Goal: Task Accomplishment & Management: Use online tool/utility

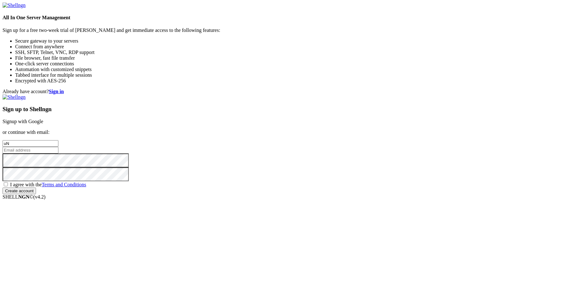
type input "u"
type input "UnRe4L"
type input "[EMAIL_ADDRESS][DOMAIN_NAME]"
click at [86, 187] on span "I agree with the Terms and Conditions" at bounding box center [48, 184] width 76 height 5
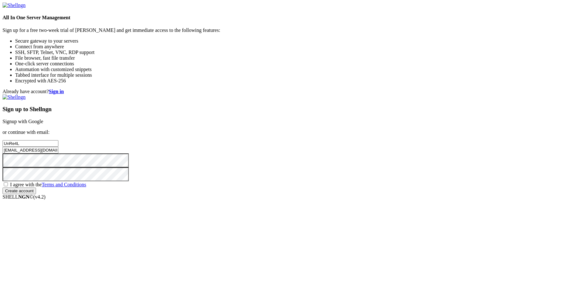
click at [8, 186] on input "I agree with the Terms and Conditions" at bounding box center [6, 184] width 4 height 4
checkbox input "true"
click at [36, 194] on input "Create account" at bounding box center [19, 191] width 33 height 7
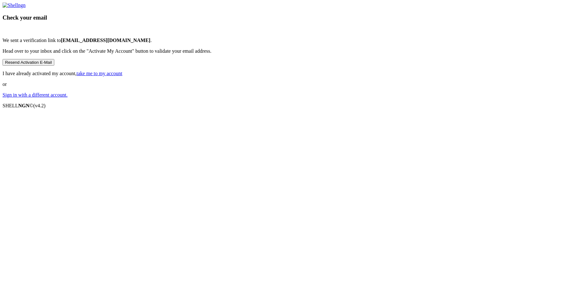
click at [123, 76] on link "take me to my account" at bounding box center [100, 73] width 46 height 5
click at [68, 98] on link "Sign in with a different account." at bounding box center [35, 94] width 65 height 5
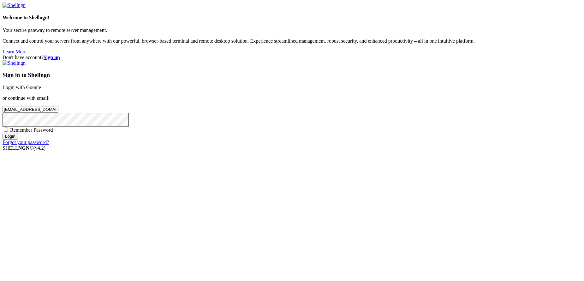
type input "[EMAIL_ADDRESS][DOMAIN_NAME]"
click at [53, 133] on span "Remember Password" at bounding box center [31, 129] width 43 height 5
click at [8, 132] on input "Remember Password" at bounding box center [6, 130] width 4 height 4
checkbox input "true"
click at [18, 140] on input "Login" at bounding box center [10, 136] width 15 height 7
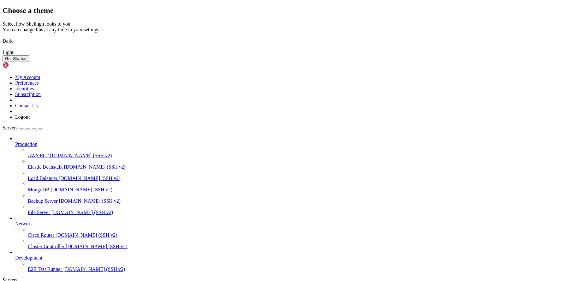
click at [3, 37] on img at bounding box center [3, 37] width 0 height 0
click at [29, 62] on button "Get Started" at bounding box center [16, 58] width 27 height 7
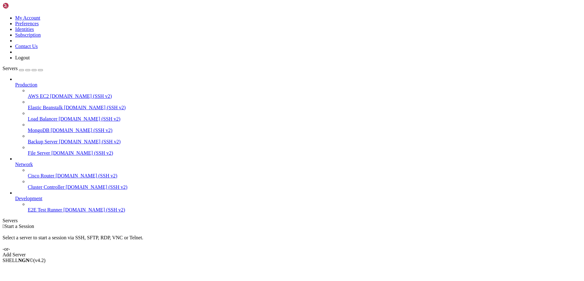
click at [335, 252] on div "Add Server" at bounding box center [292, 255] width 579 height 6
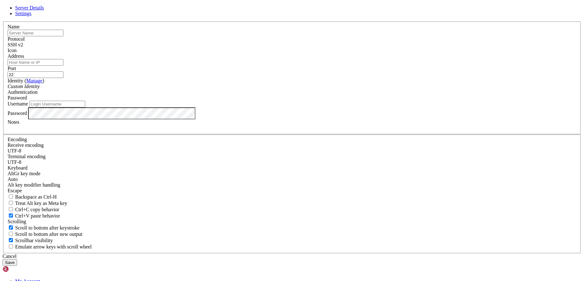
click at [63, 36] on input "text" at bounding box center [36, 33] width 56 height 7
click at [63, 66] on input "Address" at bounding box center [36, 62] width 56 height 7
paste input "[DOMAIN_NAME]"
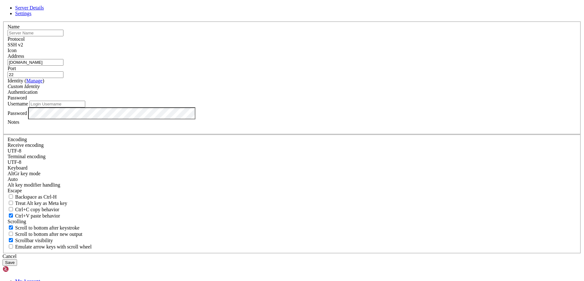
type input "[DOMAIN_NAME]"
click at [63, 36] on input "text" at bounding box center [36, 33] width 56 height 7
type input "Kali Linux"
click at [247, 89] on div "Custom Identity" at bounding box center [292, 87] width 569 height 6
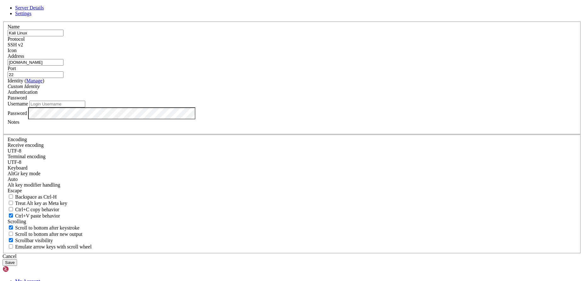
click at [28, 106] on label "Username" at bounding box center [18, 103] width 21 height 5
click at [85, 107] on input "Username" at bounding box center [57, 104] width 56 height 7
type input "root"
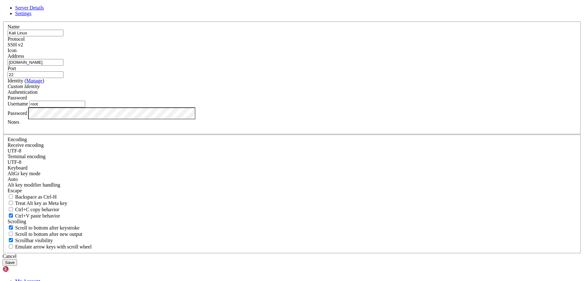
click at [17, 259] on button "Save" at bounding box center [10, 262] width 15 height 7
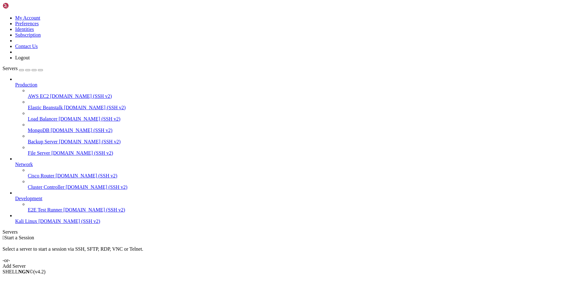
click at [43, 224] on span "[DOMAIN_NAME] (SSH v2)" at bounding box center [70, 221] width 62 height 5
click at [39, 224] on span "[DOMAIN_NAME] (SSH v2)" at bounding box center [70, 221] width 62 height 5
click at [327, 263] on div "Add Server" at bounding box center [292, 266] width 579 height 6
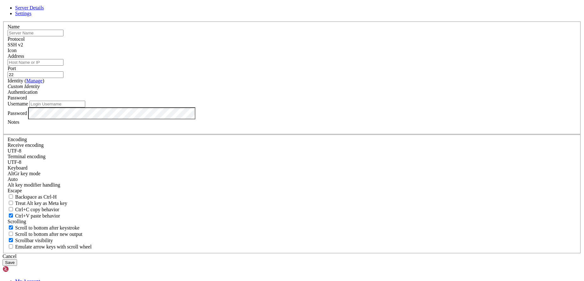
click at [63, 36] on input "text" at bounding box center [36, 33] width 56 height 7
type input "Okeanos Server"
type input "snf-898641.vm.okeanos.grnet.gr"
type input "ubuntu"
click at [17, 259] on button "Save" at bounding box center [10, 262] width 15 height 7
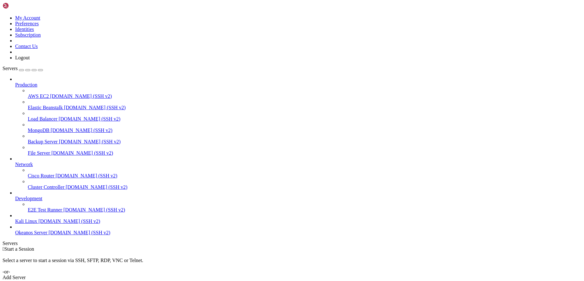
click at [49, 235] on span "snf-898641.vm.okeanos.grnet.gr (SSH v2)" at bounding box center [80, 232] width 62 height 5
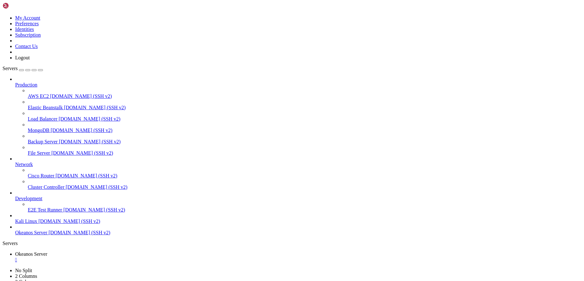
scroll to position [6, 0]
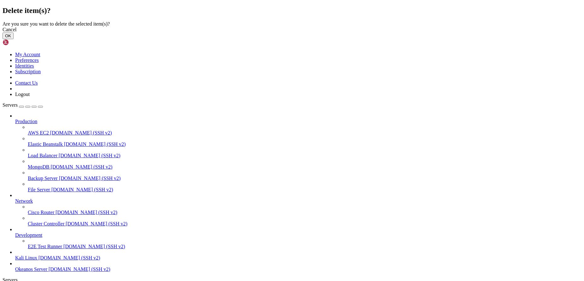
click at [14, 39] on button "OK" at bounding box center [8, 36] width 11 height 7
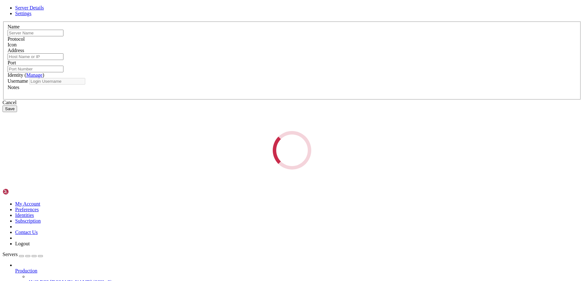
type input "Okeanos Server"
type input "snf-898641.vm.okeanos.grnet.gr"
type input "22"
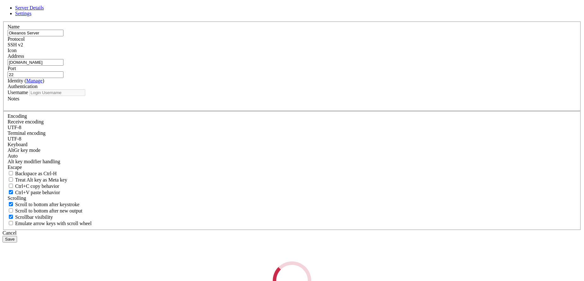
type input "ubuntu"
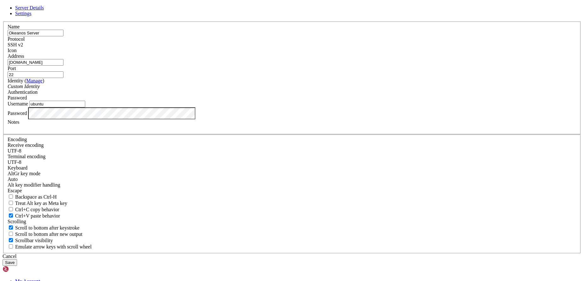
click at [32, 16] on link "Settings" at bounding box center [23, 13] width 16 height 5
click at [44, 10] on span "Server Details" at bounding box center [29, 7] width 29 height 5
drag, startPoint x: 336, startPoint y: 223, endPoint x: 256, endPoint y: 194, distance: 84.4
click at [336, 254] on div "Cancel" at bounding box center [292, 257] width 579 height 6
